Goal: Find specific page/section: Find specific page/section

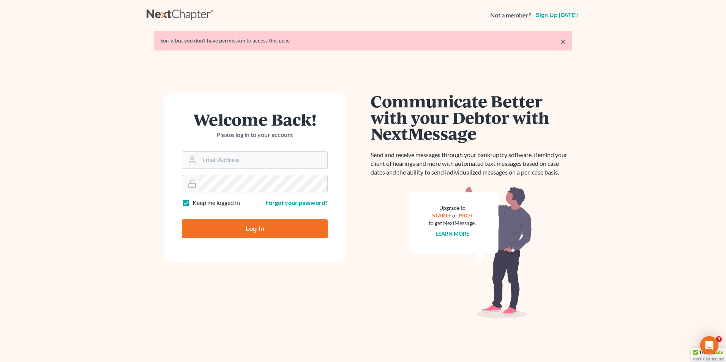
type input "[EMAIL_ADDRESS][DOMAIN_NAME]"
click at [269, 223] on input "Log In" at bounding box center [255, 228] width 146 height 19
type input "Thinking..."
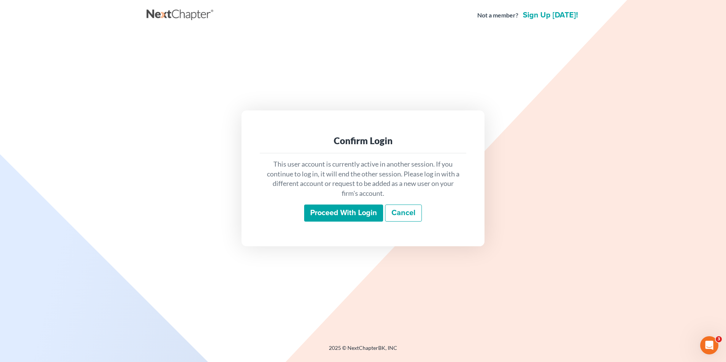
click at [363, 211] on input "Proceed with login" at bounding box center [343, 213] width 79 height 17
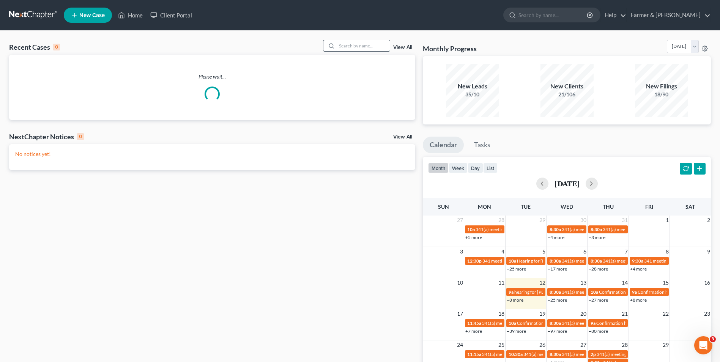
click at [363, 44] on input "search" at bounding box center [363, 45] width 53 height 11
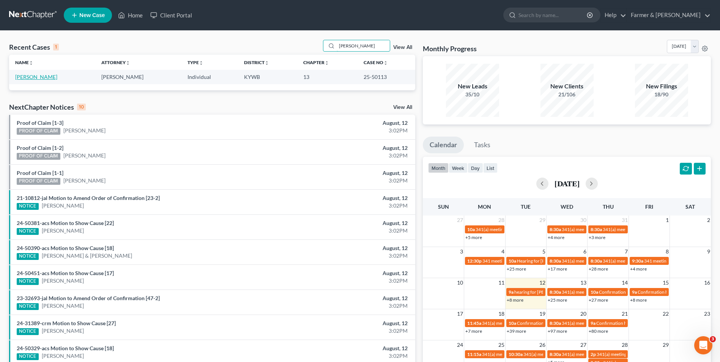
type input "david ducree"
click at [35, 76] on link "Ducree, David" at bounding box center [36, 77] width 42 height 6
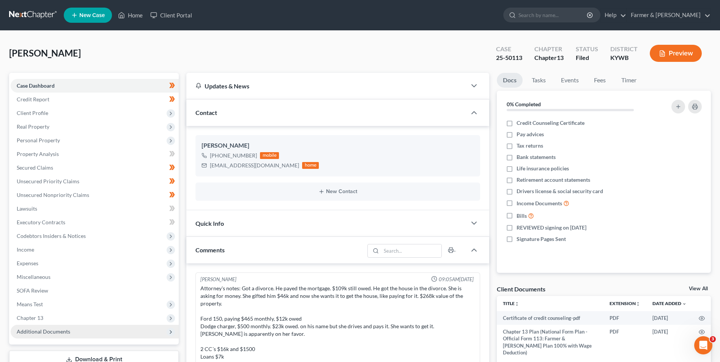
click at [76, 327] on span "Additional Documents" at bounding box center [95, 332] width 168 height 14
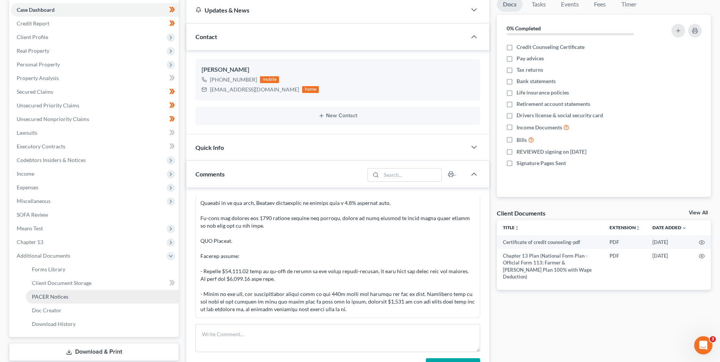
click at [78, 292] on link "PACER Notices" at bounding box center [102, 297] width 153 height 14
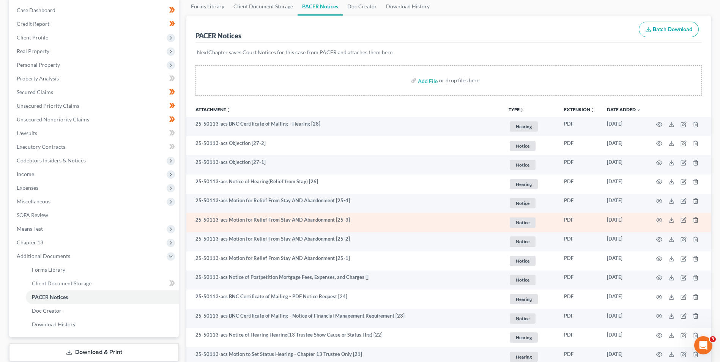
scroll to position [76, 0]
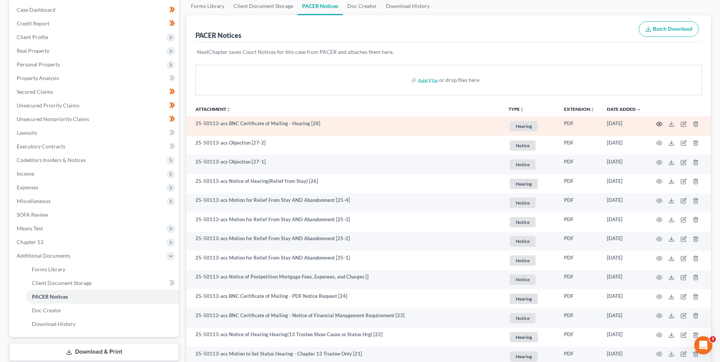
click at [658, 125] on icon "button" at bounding box center [660, 124] width 6 height 6
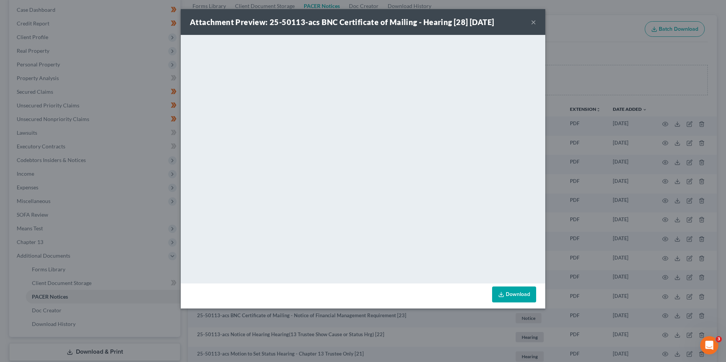
click at [533, 23] on button "×" at bounding box center [533, 21] width 5 height 9
